Goal: Find contact information: Find contact information

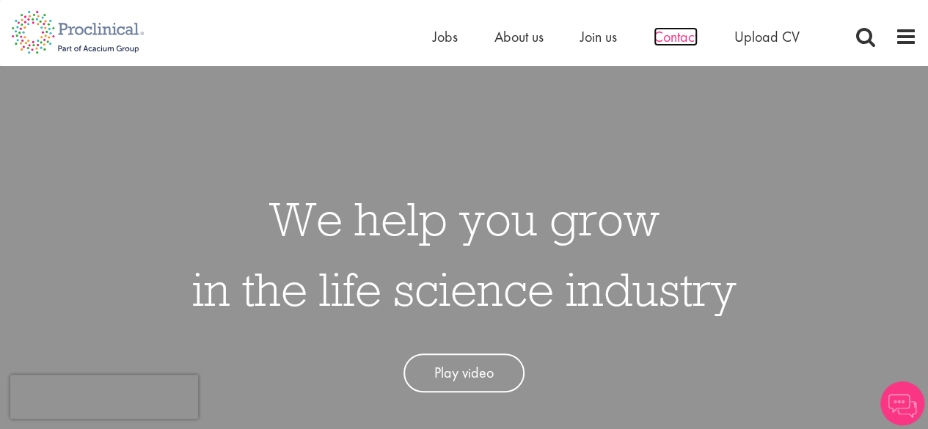
click at [666, 37] on span "Contact" at bounding box center [676, 36] width 44 height 19
click at [503, 38] on span "About us" at bounding box center [518, 36] width 49 height 19
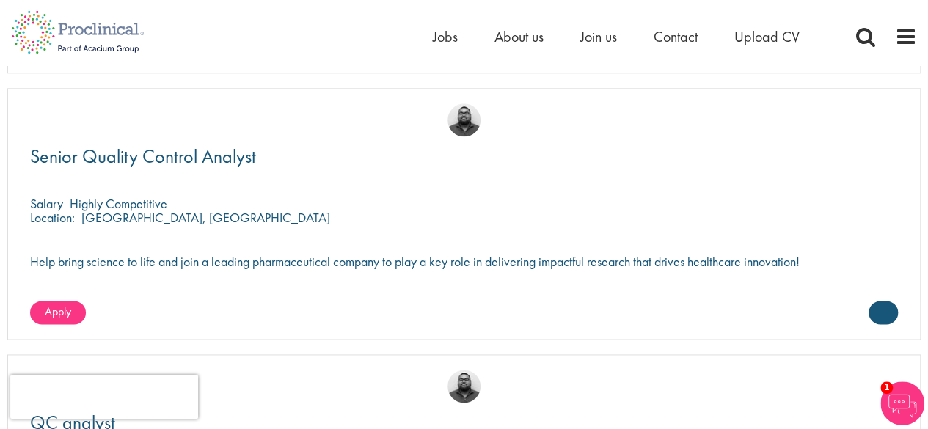
scroll to position [3623, 0]
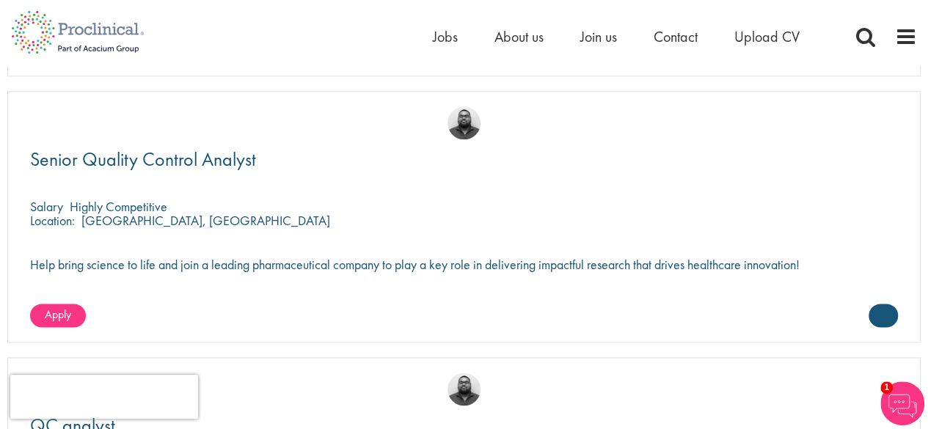
drag, startPoint x: 927, startPoint y: 266, endPoint x: 938, endPoint y: 96, distance: 170.5
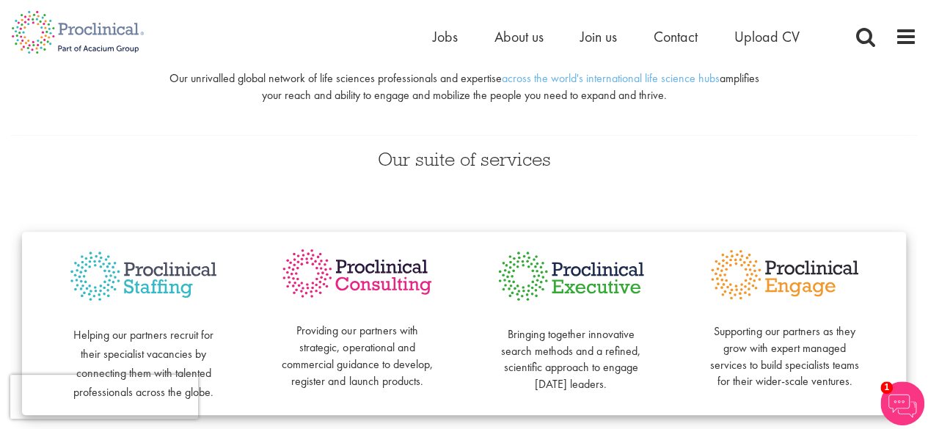
scroll to position [0, 0]
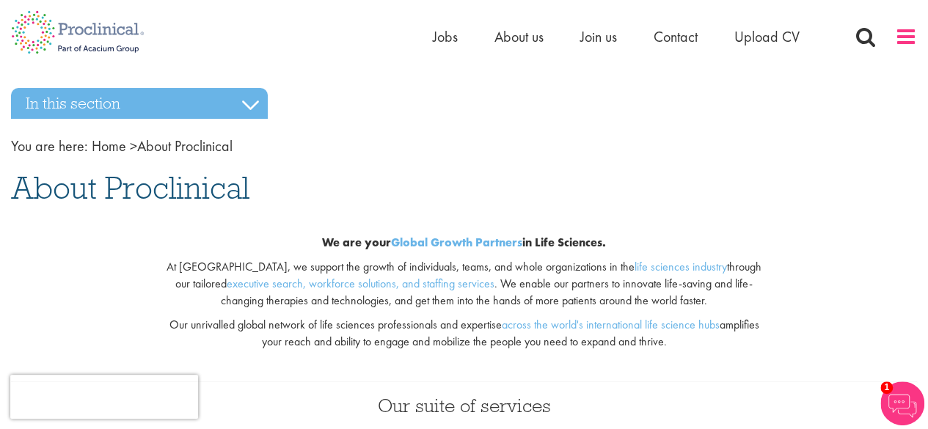
click at [914, 42] on span at bounding box center [906, 37] width 22 height 22
click at [907, 40] on span at bounding box center [906, 37] width 22 height 22
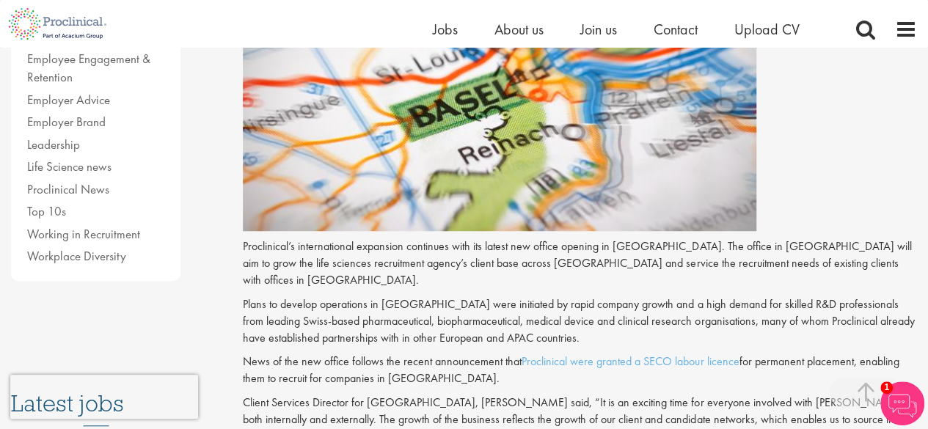
scroll to position [440, 0]
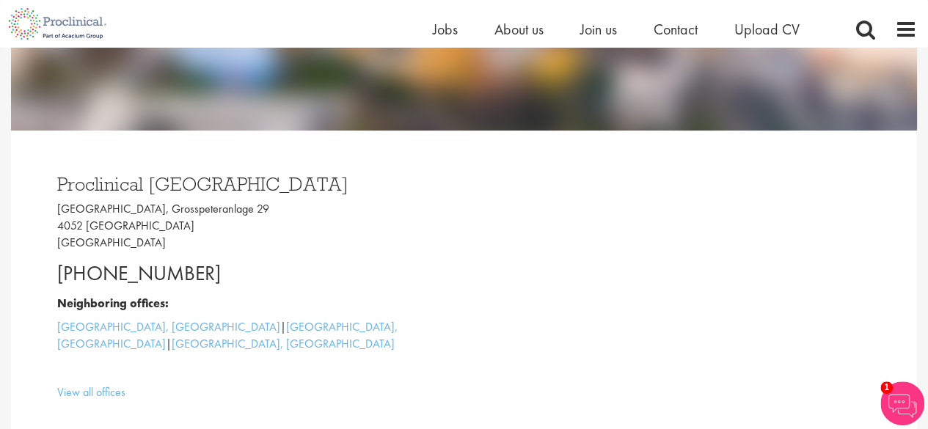
click at [352, 220] on p "Grosspeter Tower, Grosspeteranlage 29 4052 Basel Switzerland" at bounding box center [255, 226] width 396 height 51
